Goal: Task Accomplishment & Management: Manage account settings

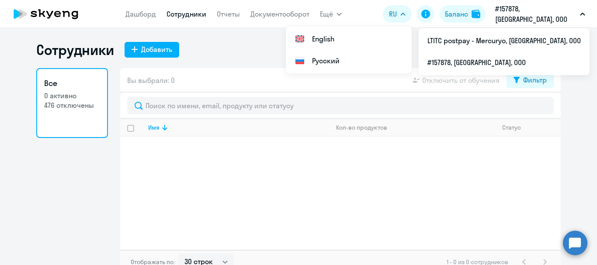
select select "30"
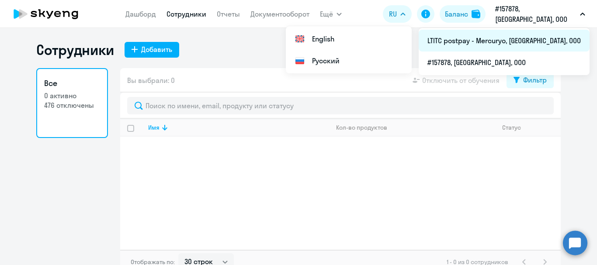
click at [523, 42] on li "LTITC postpay - Mercuryo, [GEOGRAPHIC_DATA], ООО" at bounding box center [504, 41] width 171 height 22
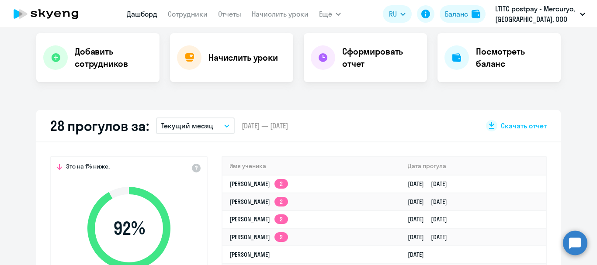
select select "30"
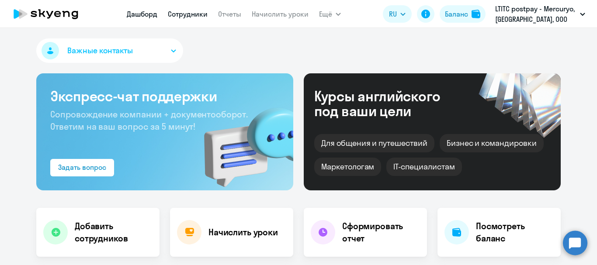
click at [193, 14] on link "Сотрудники" at bounding box center [188, 14] width 40 height 9
select select "30"
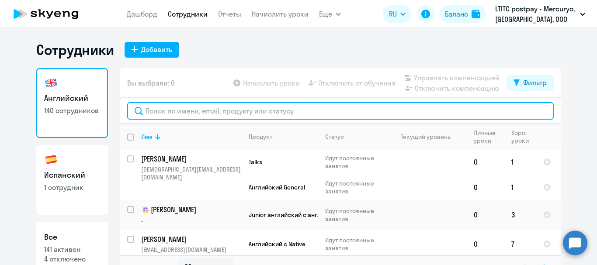
click at [193, 109] on input "text" at bounding box center [340, 110] width 426 height 17
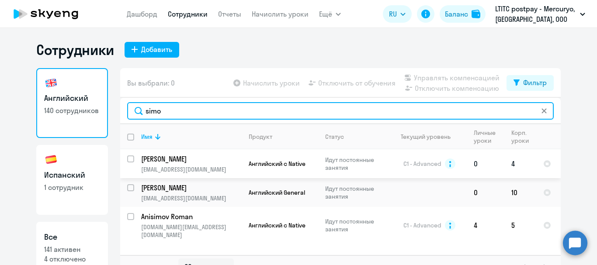
type input "simo"
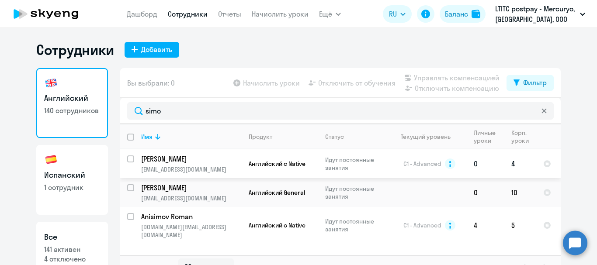
click at [127, 160] on input "select row 11747247" at bounding box center [135, 164] width 17 height 17
checkbox input "true"
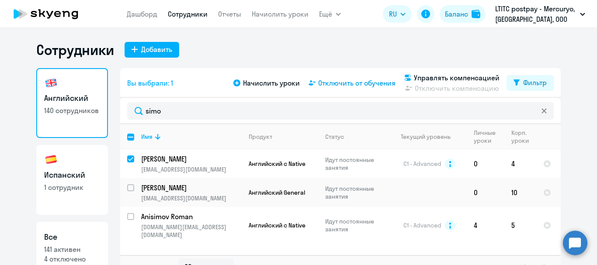
click at [328, 81] on span "Отключить от обучения" at bounding box center [356, 83] width 77 height 10
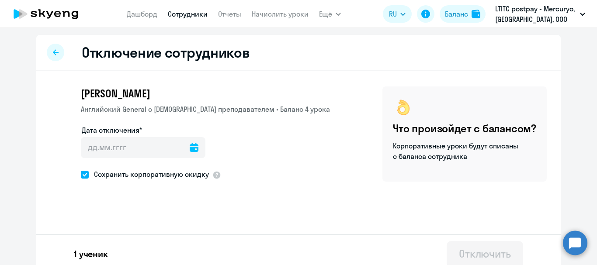
click at [190, 148] on icon at bounding box center [194, 147] width 9 height 9
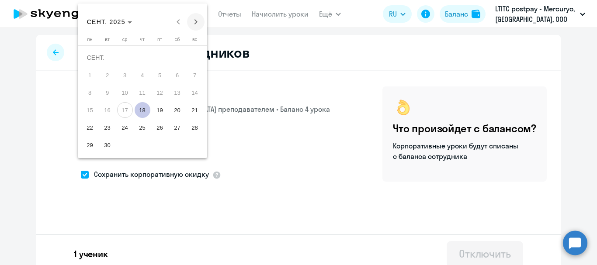
click at [198, 22] on span "Next month" at bounding box center [195, 21] width 17 height 17
click at [112, 107] on span "14" at bounding box center [108, 110] width 16 height 16
type input "[DATE]"
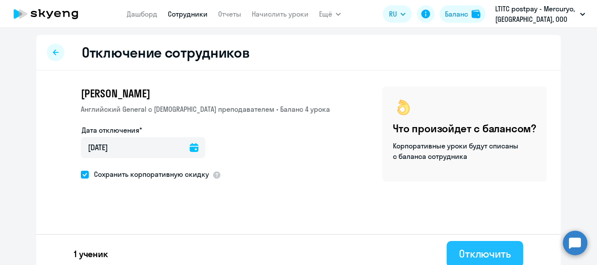
click at [451, 249] on button "Отключить" at bounding box center [485, 254] width 76 height 26
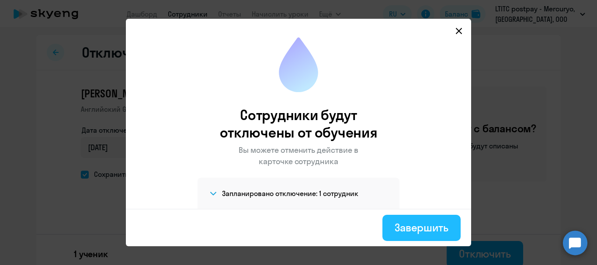
click at [408, 223] on div "Завершить" at bounding box center [422, 228] width 54 height 14
select select "30"
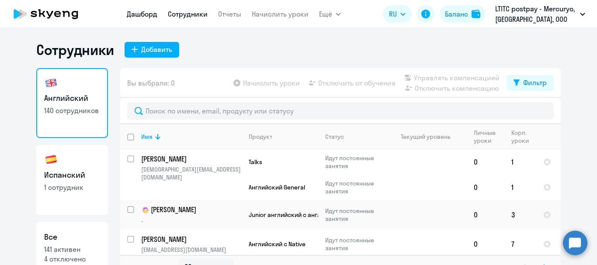
click at [128, 10] on link "Дашборд" at bounding box center [142, 14] width 31 height 9
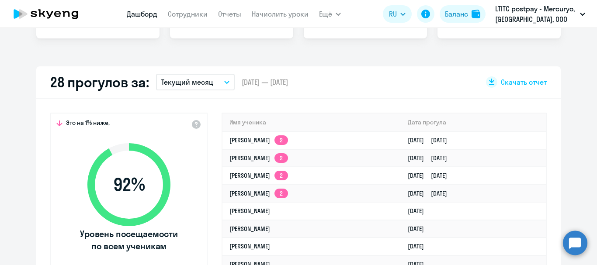
select select "30"
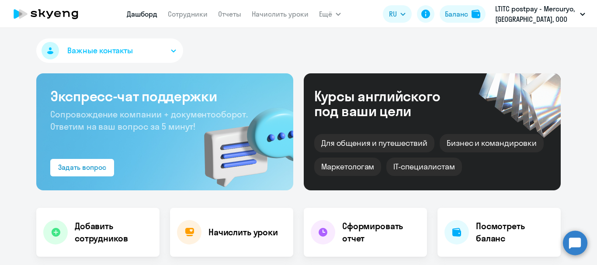
click at [576, 246] on circle at bounding box center [575, 243] width 24 height 24
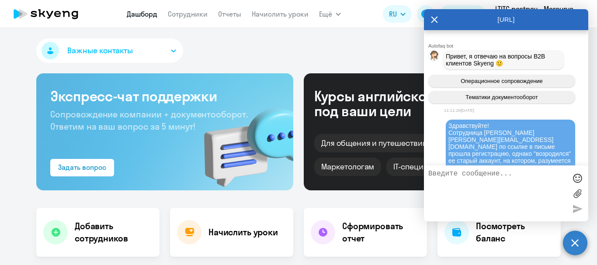
scroll to position [62293, 0]
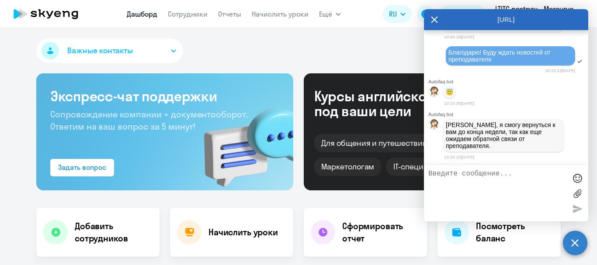
click at [476, 172] on textarea at bounding box center [497, 193] width 138 height 47
type textarea "Х"
type textarea "Здравствуйте! Хорошо, очень ждем))"
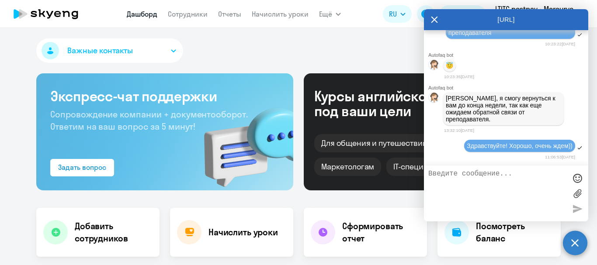
scroll to position [62320, 0]
click at [489, 187] on textarea at bounding box center [497, 193] width 138 height 47
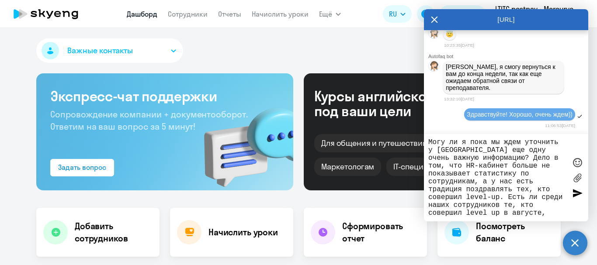
scroll to position [8, 0]
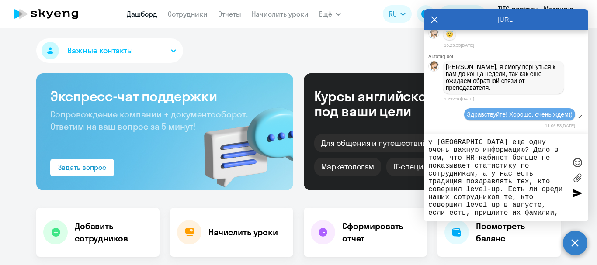
type textarea "Могу ли я пока мы ждем уточнить у [GEOGRAPHIC_DATA] еще одну очень важную инфор…"
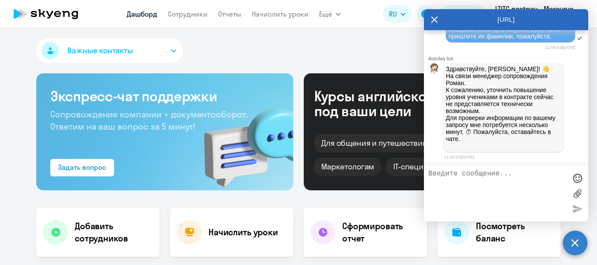
scroll to position [62515, 0]
click at [579, 181] on div at bounding box center [577, 178] width 13 height 13
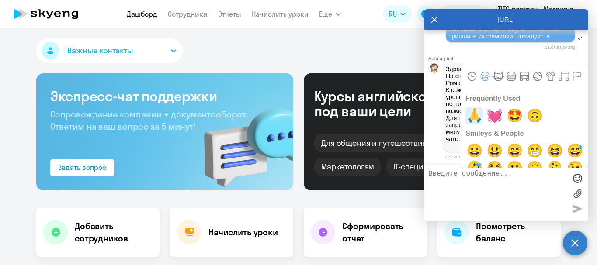
click at [474, 114] on span "🙏" at bounding box center [474, 115] width 21 height 17
type textarea "🙏"
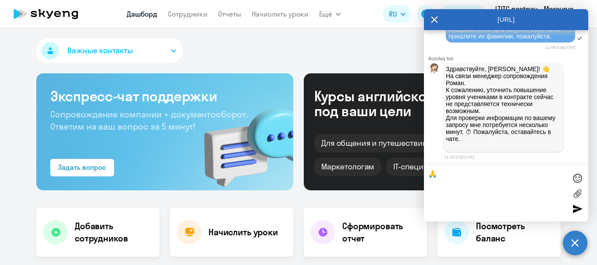
click at [580, 208] on div at bounding box center [577, 208] width 13 height 13
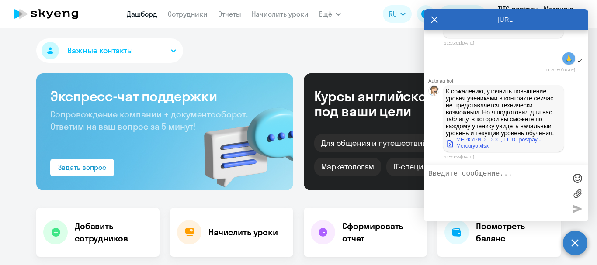
scroll to position [62629, 0]
click at [520, 176] on textarea at bounding box center [497, 193] width 138 height 47
click at [513, 140] on link "МЕРКУРИО, ООО, LTITC postpay - Mercuryo.xlsx" at bounding box center [503, 143] width 115 height 12
click at [471, 163] on div "Autofaq bot Привет, я отвечаю на вопросы B2B клиентов Skyeng 🙂 Операционное соп…" at bounding box center [506, 97] width 164 height 135
click at [462, 183] on textarea at bounding box center [497, 193] width 138 height 47
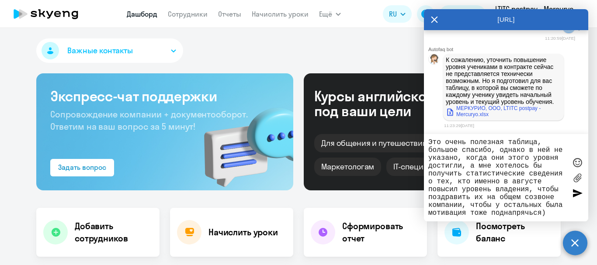
type textarea "Это очень полезная таблица, большое спасибо, однако в ней не указано, когда они…"
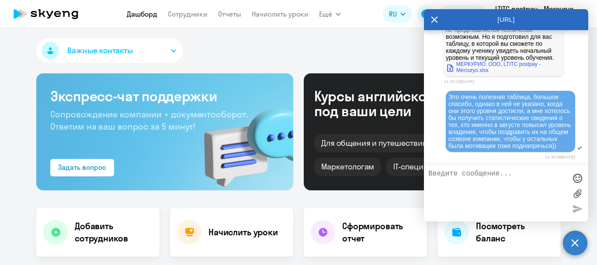
scroll to position [62712, 0]
click at [218, 39] on div "Важные контакты" at bounding box center [298, 52] width 524 height 28
click at [575, 245] on circle at bounding box center [575, 243] width 24 height 24
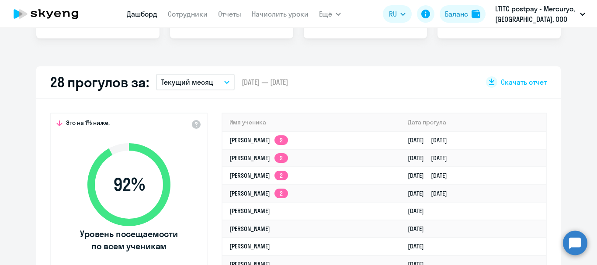
scroll to position [44, 0]
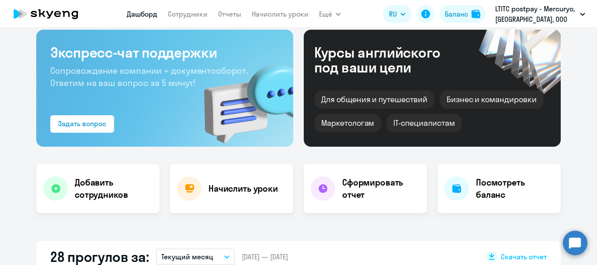
click at [584, 247] on circle at bounding box center [575, 243] width 24 height 24
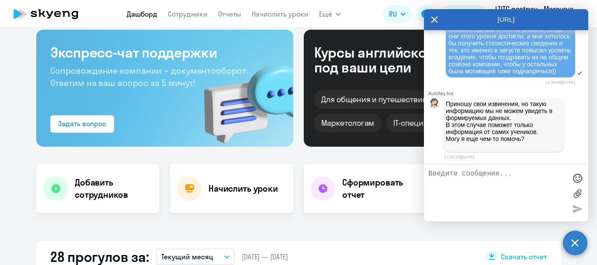
scroll to position [62787, 0]
click at [510, 175] on textarea at bounding box center [497, 193] width 138 height 47
type textarea "[PERSON_NAME], спасибо, я жду информацию по предыдущему вопросу"
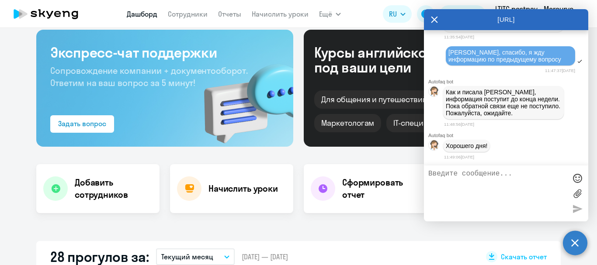
scroll to position [62914, 0]
click at [581, 177] on div at bounding box center [577, 178] width 13 height 13
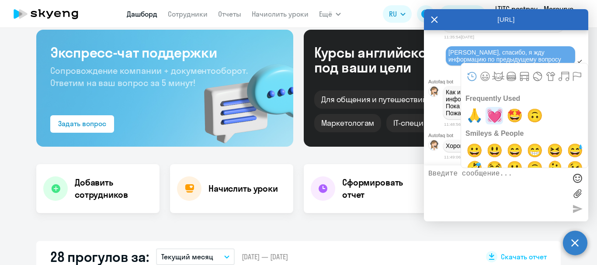
click at [498, 112] on span "💓" at bounding box center [494, 115] width 21 height 17
type textarea "💓"
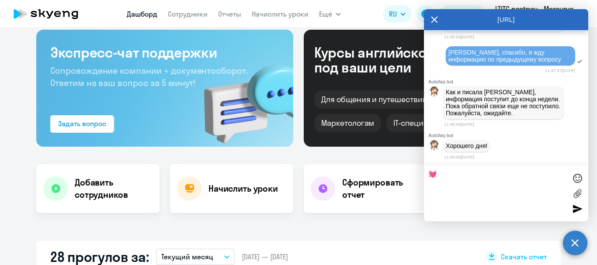
click at [576, 201] on div at bounding box center [577, 193] width 13 height 47
click at [576, 204] on div at bounding box center [577, 208] width 13 height 13
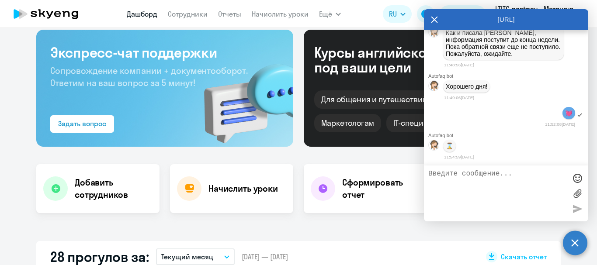
scroll to position [62976, 0]
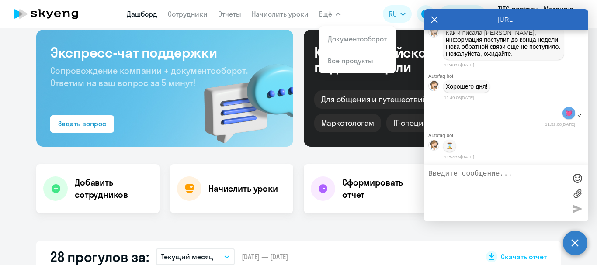
click at [575, 243] on circle at bounding box center [575, 243] width 24 height 24
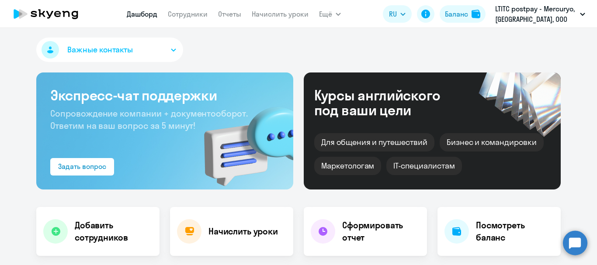
scroll to position [0, 0]
